Goal: Transaction & Acquisition: Purchase product/service

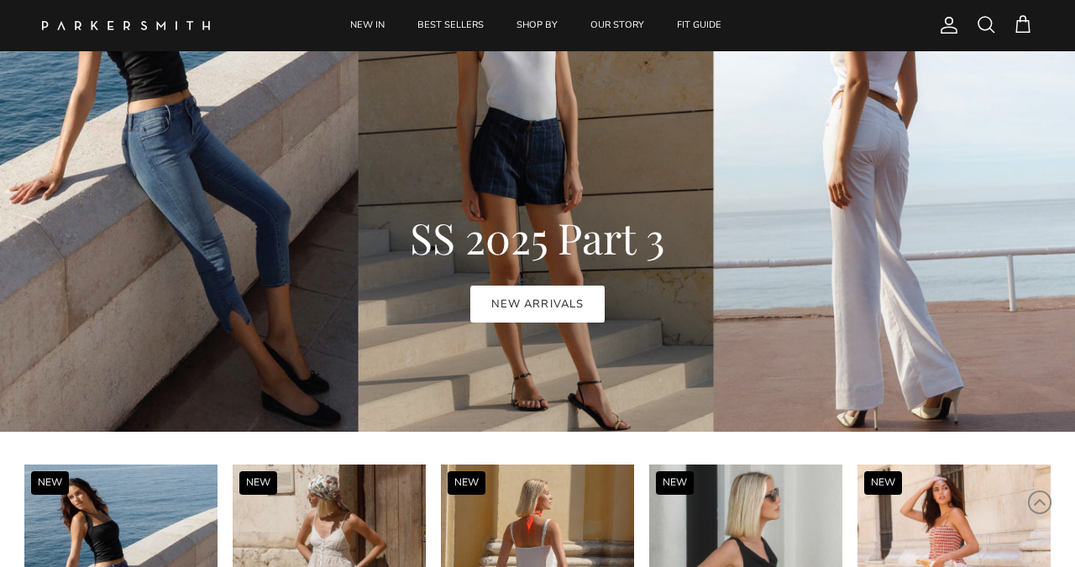
scroll to position [988, 0]
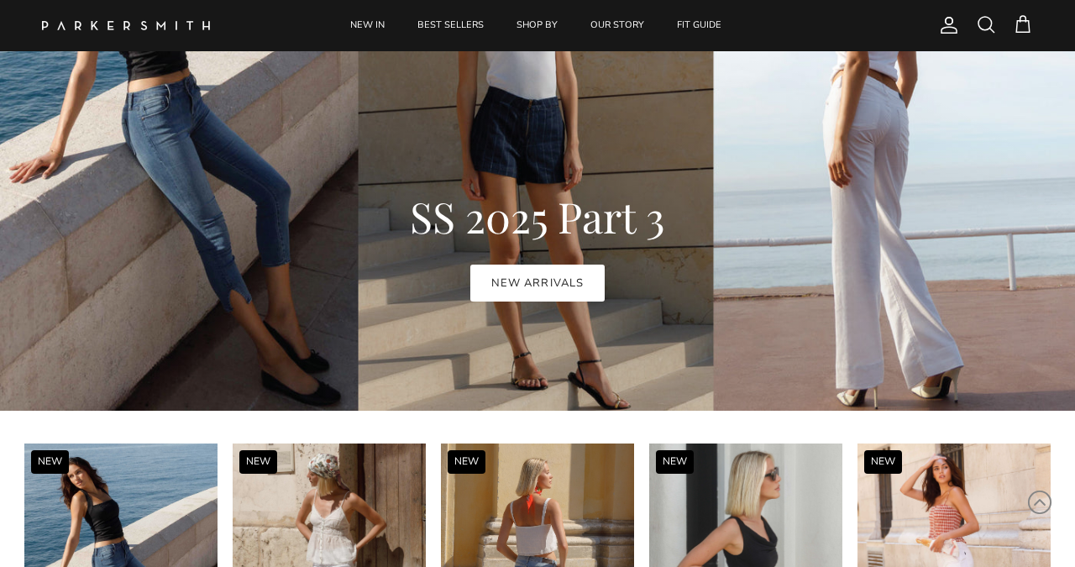
click at [198, 228] on h1 "SS 2025 Part 3" at bounding box center [538, 216] width 798 height 46
click at [202, 228] on h1 "SS 2025 Part 3" at bounding box center [538, 216] width 798 height 46
click at [458, 22] on link "BEST SELLERS" at bounding box center [450, 25] width 97 height 51
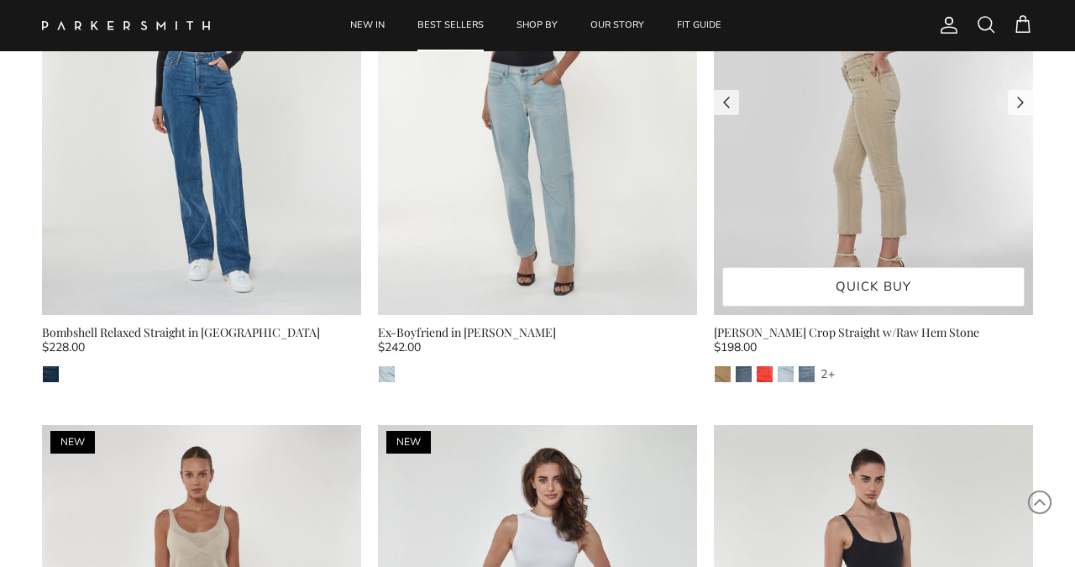
scroll to position [776, 0]
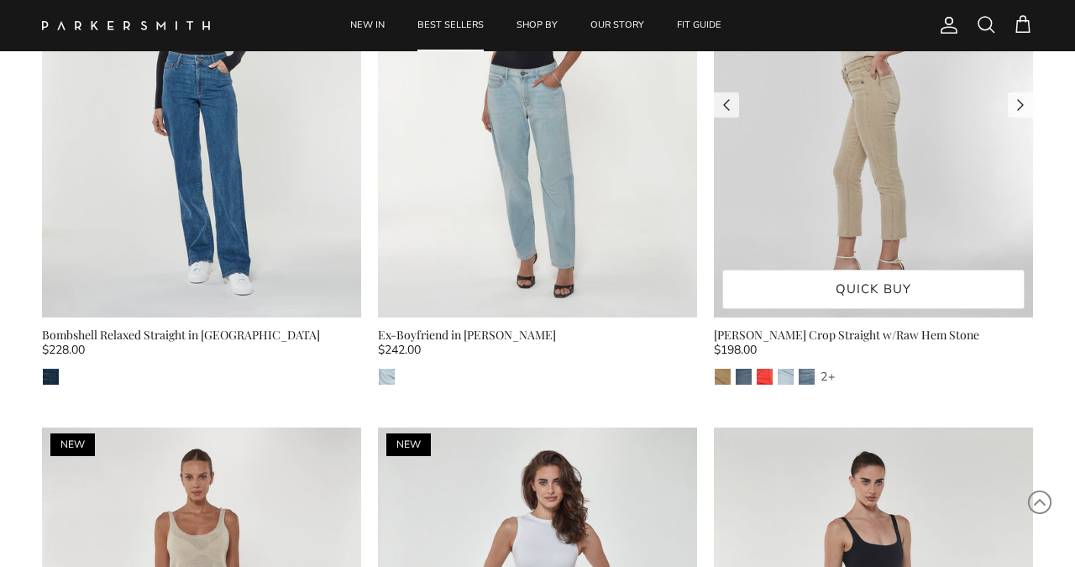
click at [863, 152] on img at bounding box center [873, 105] width 319 height 426
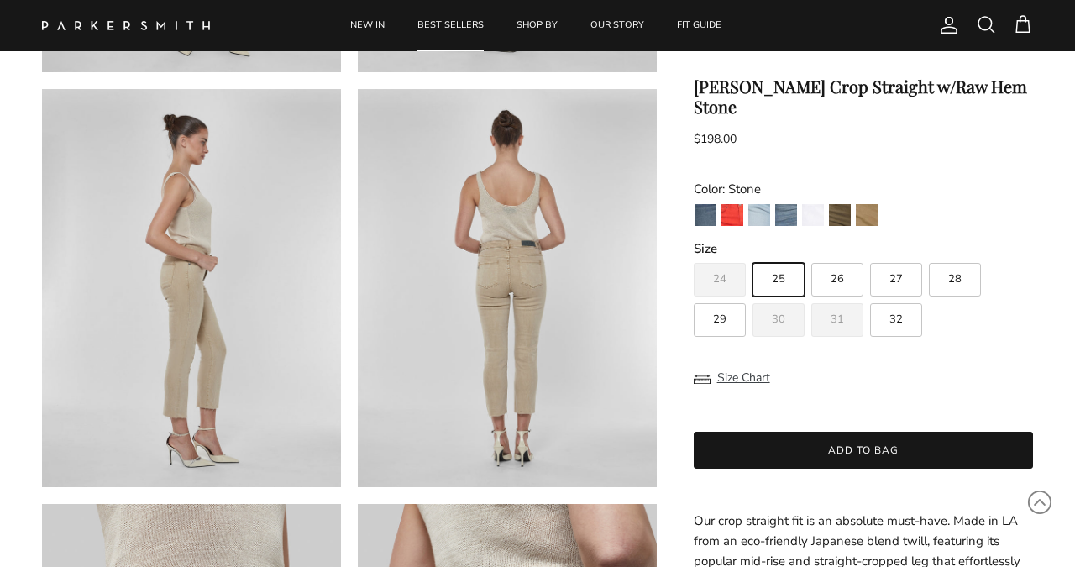
scroll to position [468, 0]
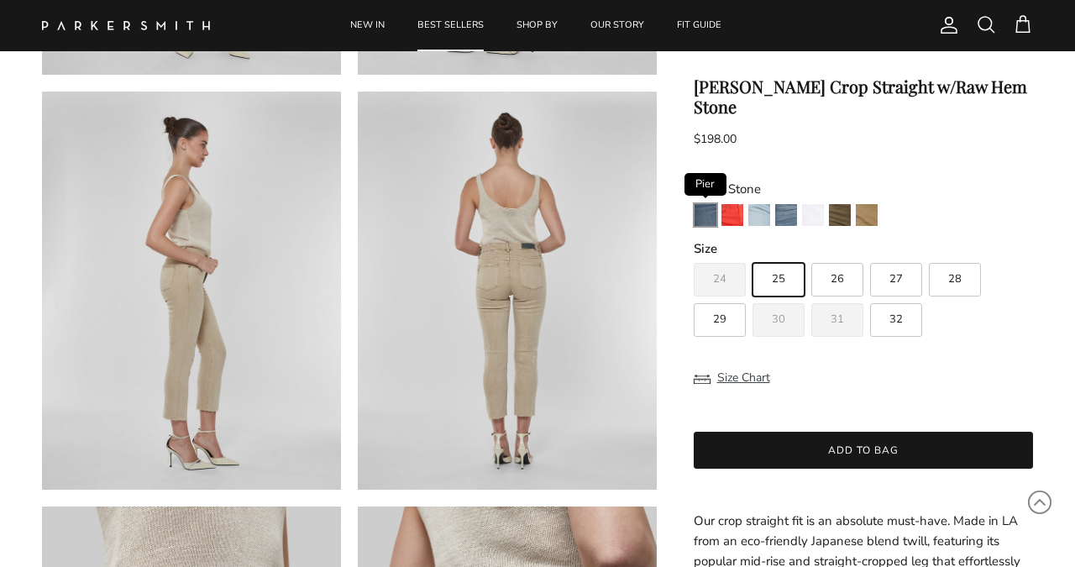
click at [706, 204] on img "Pier" at bounding box center [706, 215] width 22 height 22
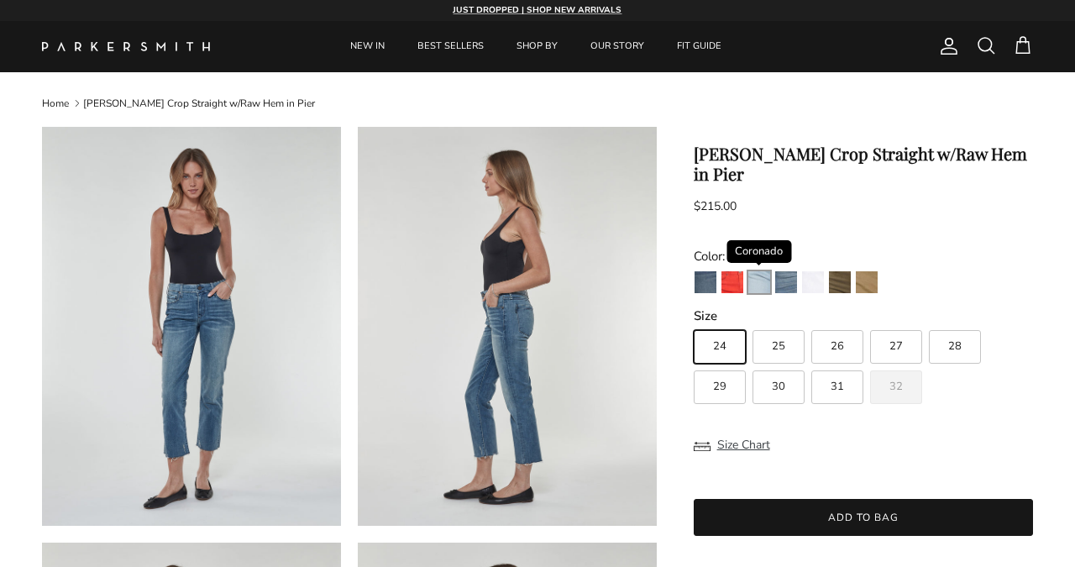
click at [762, 271] on img "Coronado" at bounding box center [759, 282] width 22 height 22
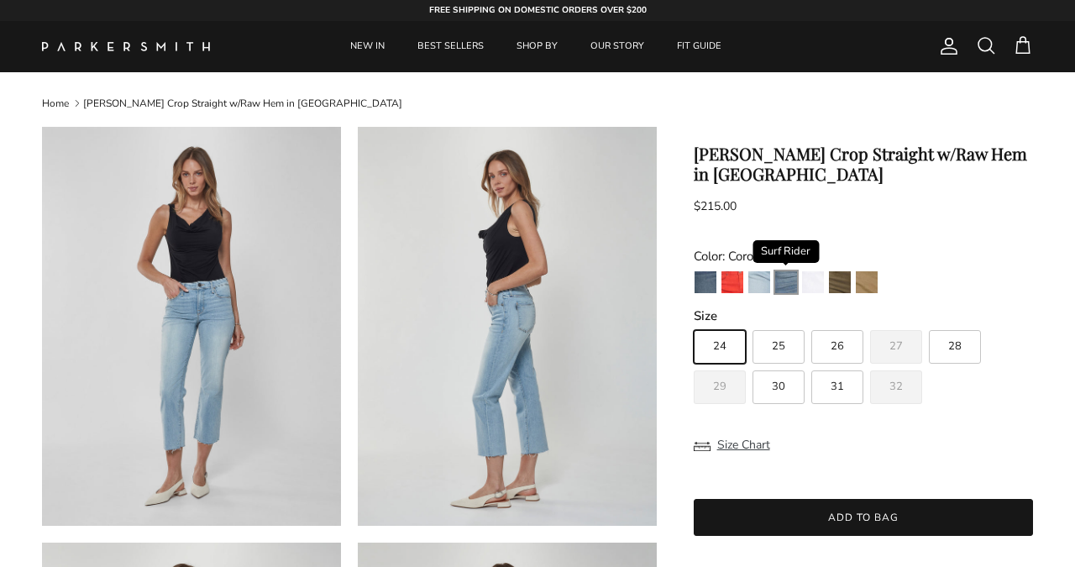
click at [787, 284] on img "Surf Rider" at bounding box center [786, 282] width 22 height 22
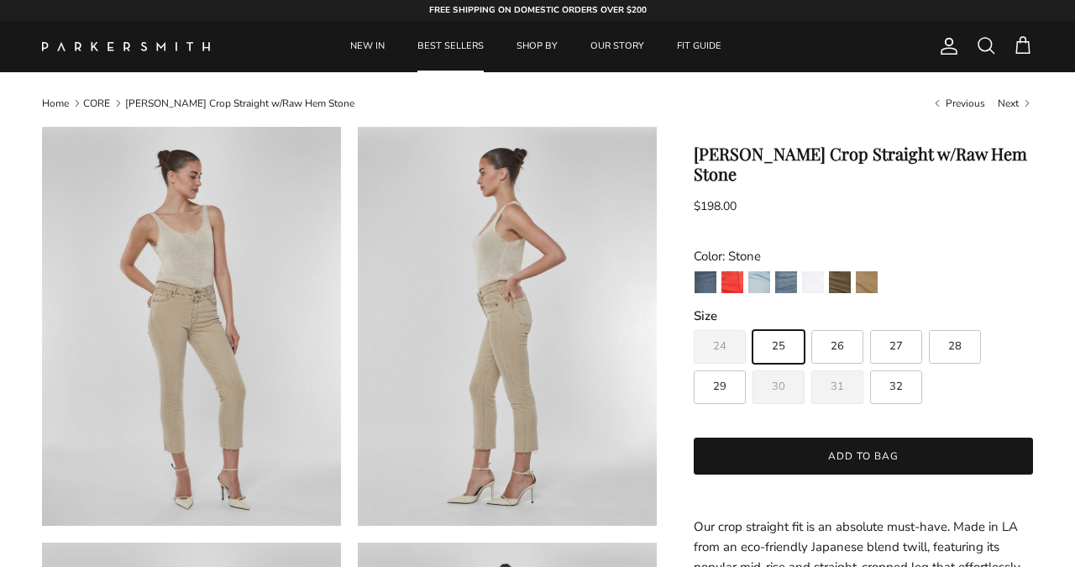
scroll to position [468, 0]
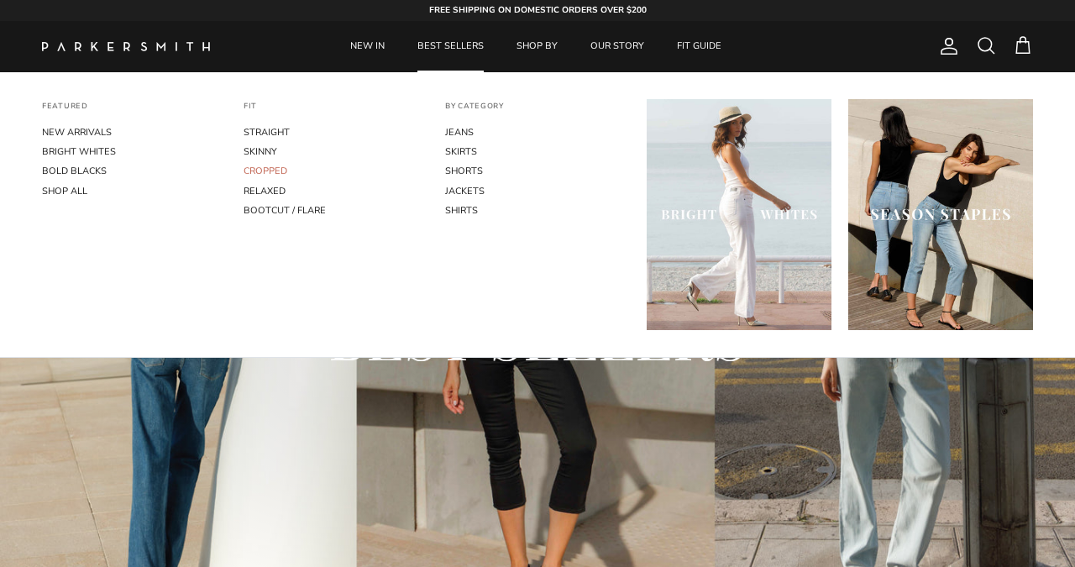
click at [274, 170] on link "CROPPED" at bounding box center [336, 170] width 185 height 19
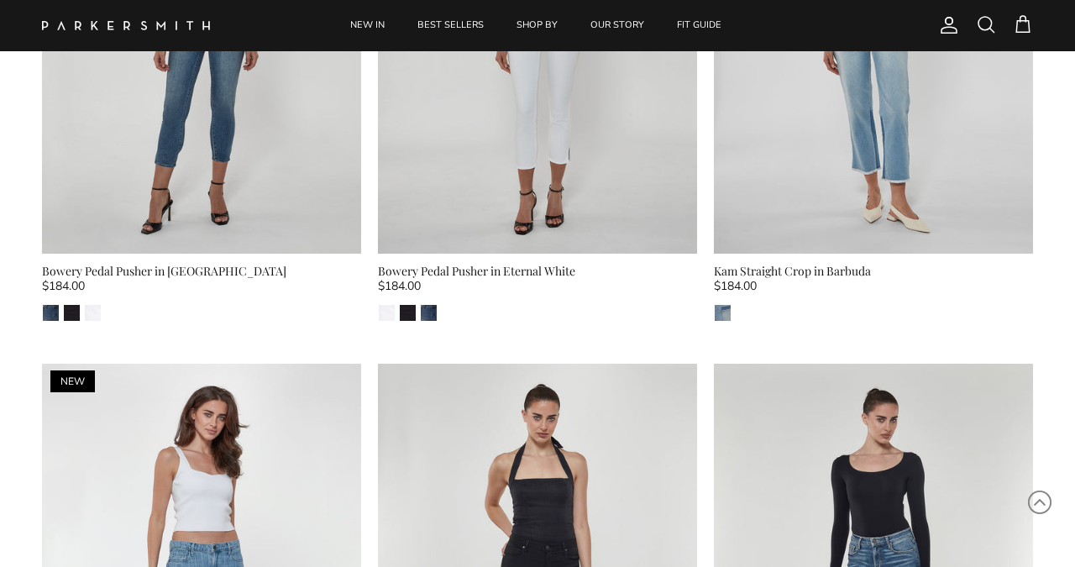
scroll to position [646, 0]
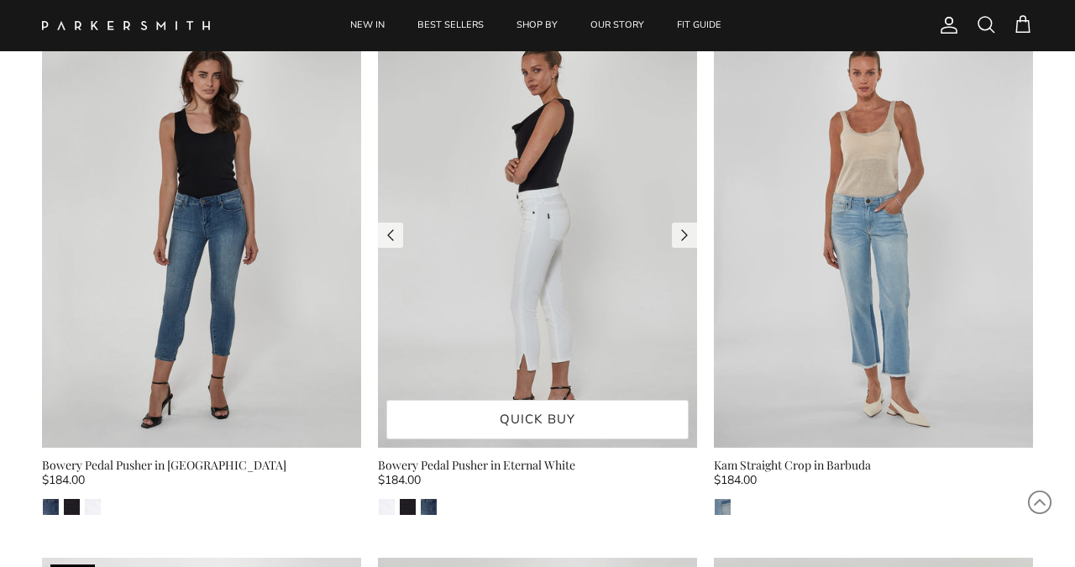
click at [529, 183] on img at bounding box center [537, 236] width 319 height 426
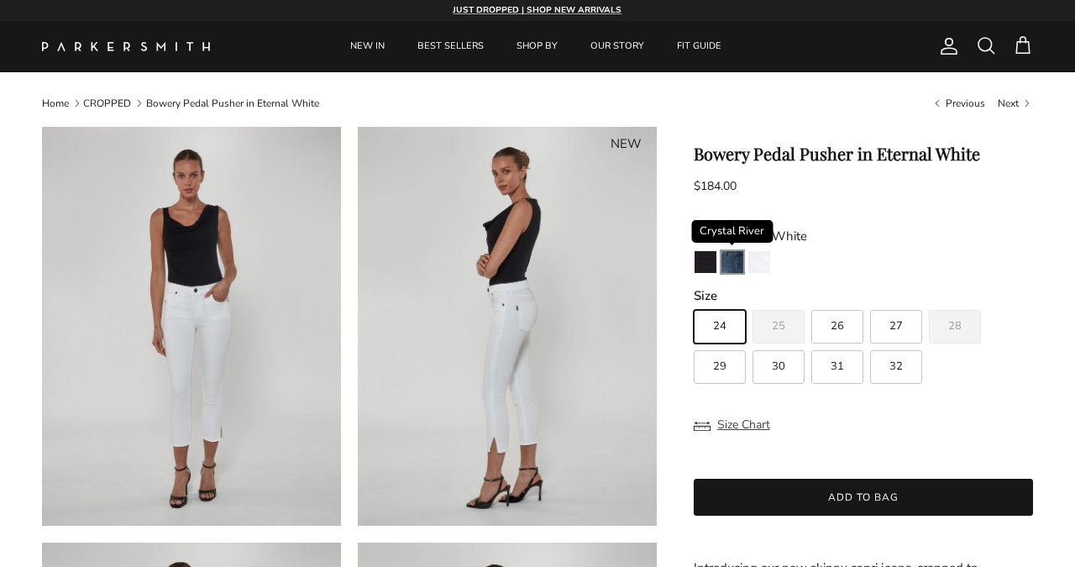
click at [728, 260] on img "Crystal River" at bounding box center [732, 262] width 22 height 22
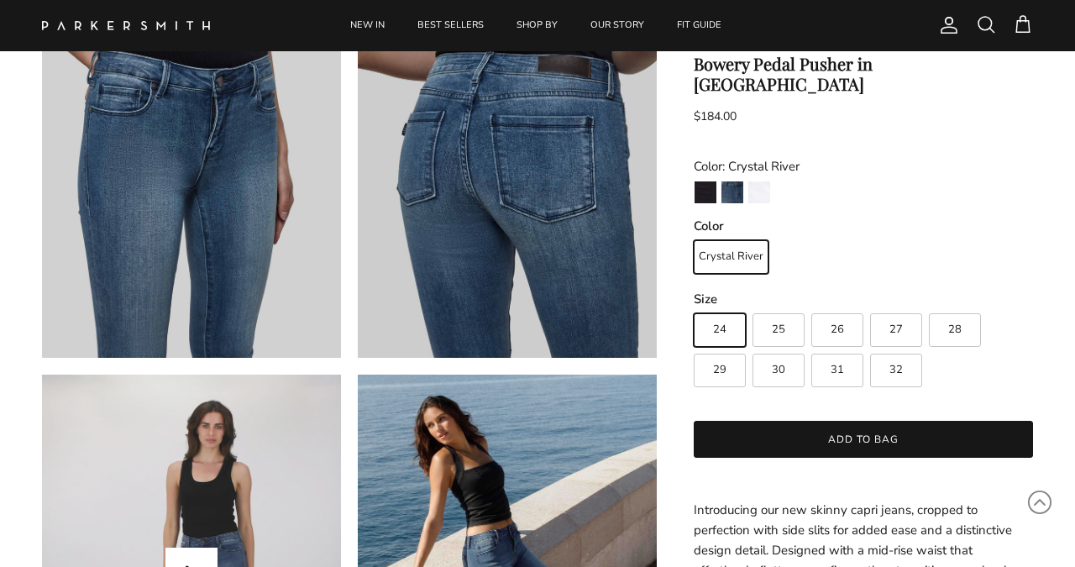
scroll to position [1015, 0]
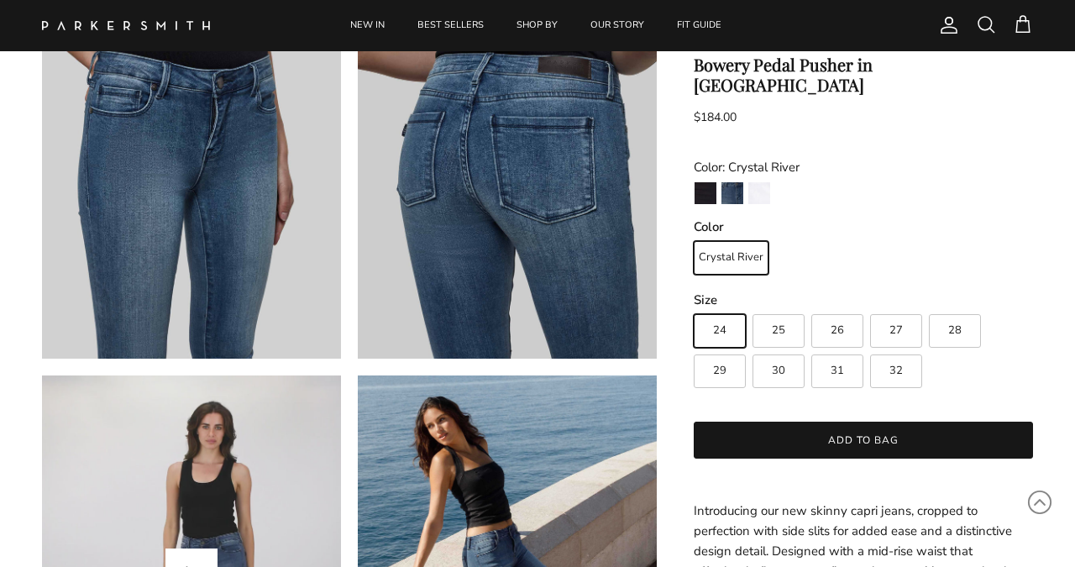
click at [962, 328] on label "28" at bounding box center [955, 331] width 52 height 34
click at [694, 307] on input "28" at bounding box center [693, 307] width 1 height 1
radio input "true"
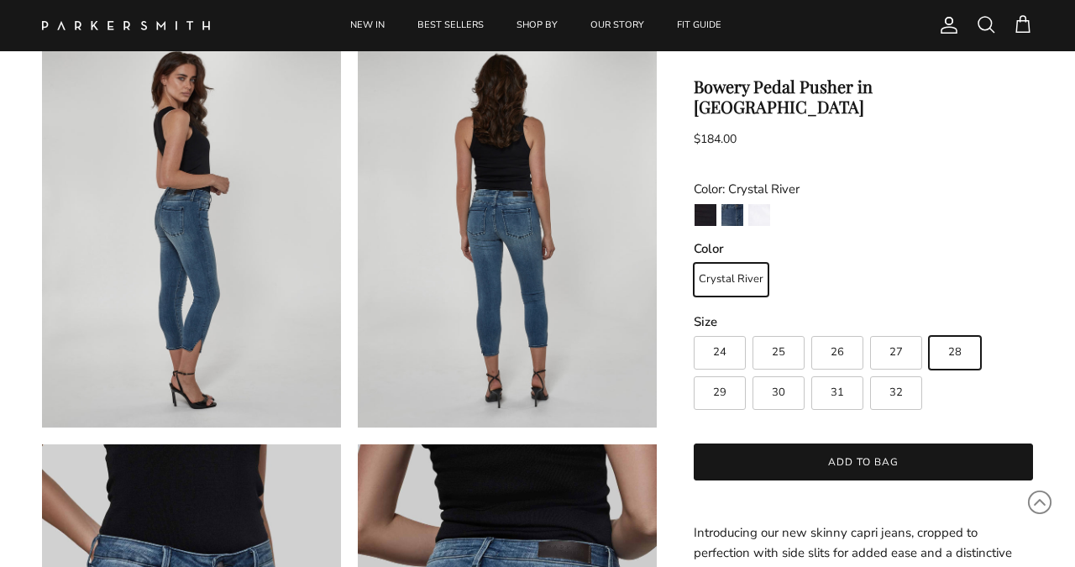
scroll to position [525, 0]
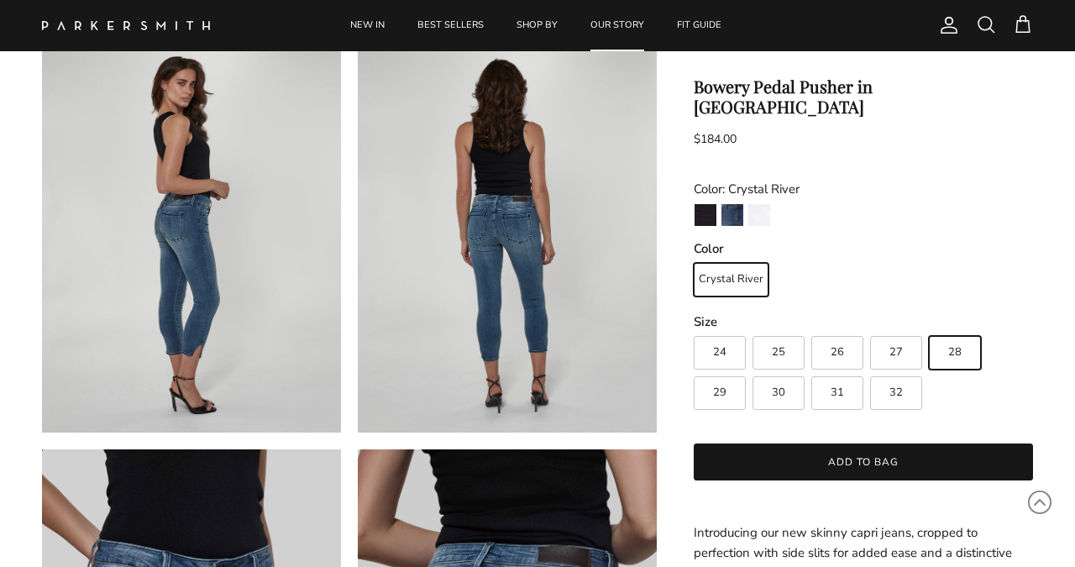
click at [619, 24] on link "OUR STORY" at bounding box center [617, 25] width 84 height 51
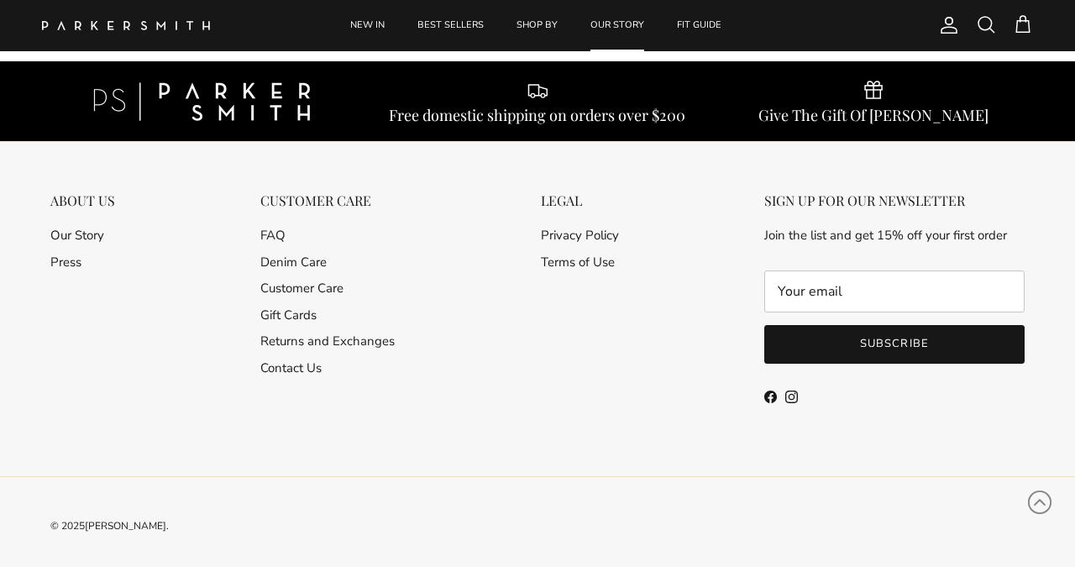
scroll to position [2966, 0]
